Goal: Find specific page/section: Find specific page/section

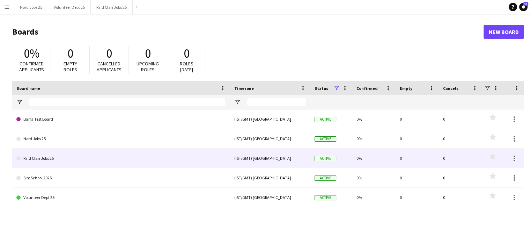
click at [88, 159] on link "Paid Clan Jobs 25" at bounding box center [120, 158] width 209 height 20
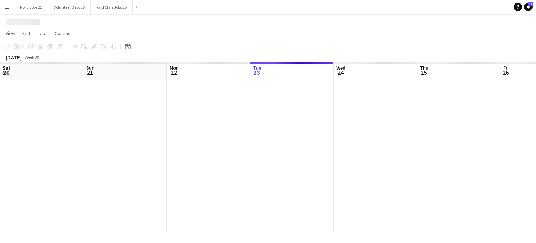
scroll to position [0, 167]
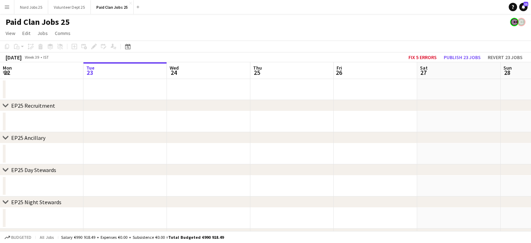
click at [7, 2] on button "Menu" at bounding box center [7, 7] width 14 height 14
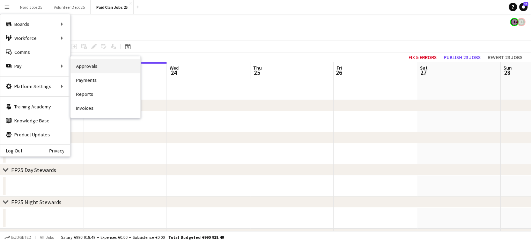
click at [89, 65] on link "Approvals" at bounding box center [105, 66] width 70 height 14
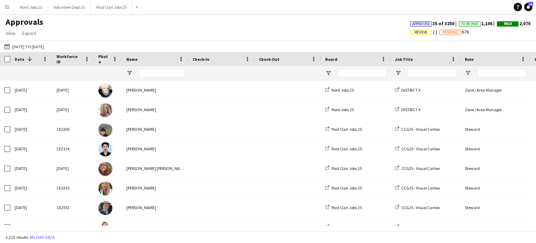
click at [8, 9] on app-icon "Menu" at bounding box center [7, 7] width 6 height 6
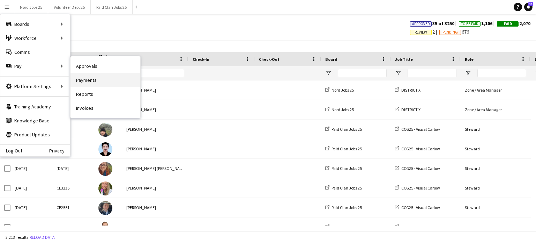
click at [93, 80] on link "Payments" at bounding box center [105, 80] width 70 height 14
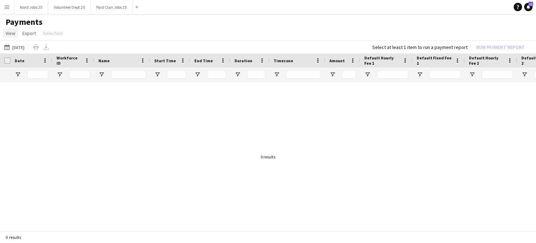
click at [14, 37] on link "View" at bounding box center [10, 33] width 15 height 9
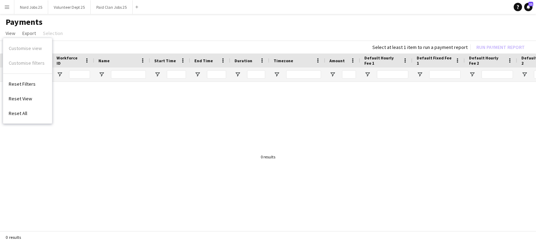
click at [12, 12] on button "Menu" at bounding box center [7, 7] width 14 height 14
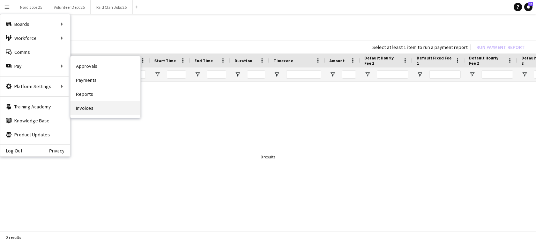
click at [101, 103] on link "Invoices" at bounding box center [105, 108] width 70 height 14
